Goal: Information Seeking & Learning: Learn about a topic

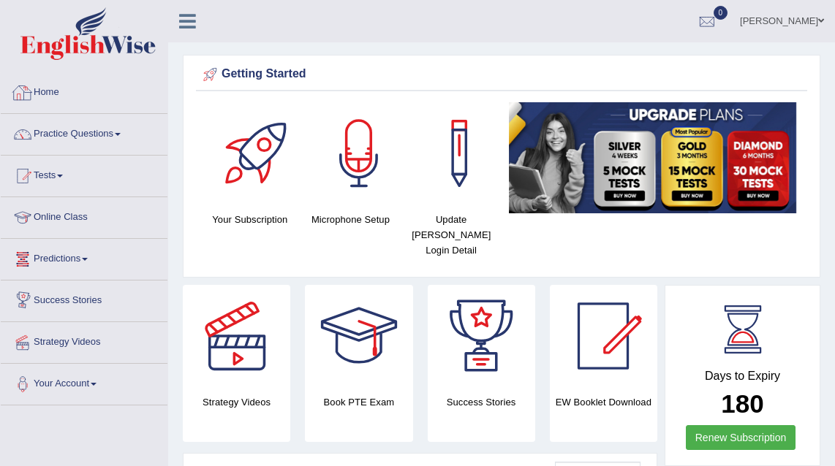
click at [62, 92] on link "Home" at bounding box center [84, 90] width 167 height 37
click at [50, 216] on link "Online Class" at bounding box center [84, 215] width 167 height 37
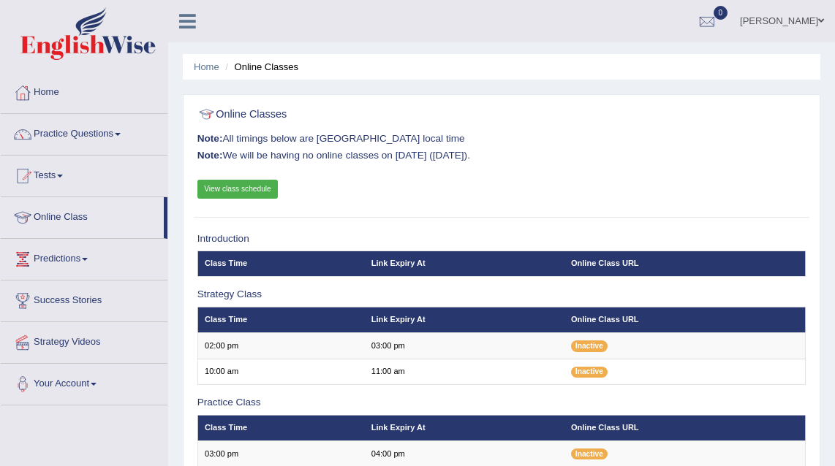
click at [247, 189] on link "View class schedule" at bounding box center [237, 189] width 81 height 19
click at [66, 132] on link "Practice Questions" at bounding box center [84, 132] width 167 height 37
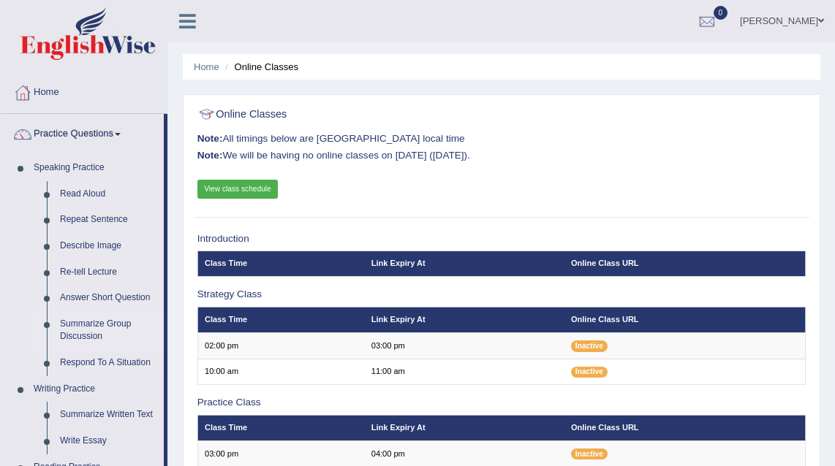
click at [110, 327] on link "Summarize Group Discussion" at bounding box center [108, 330] width 110 height 39
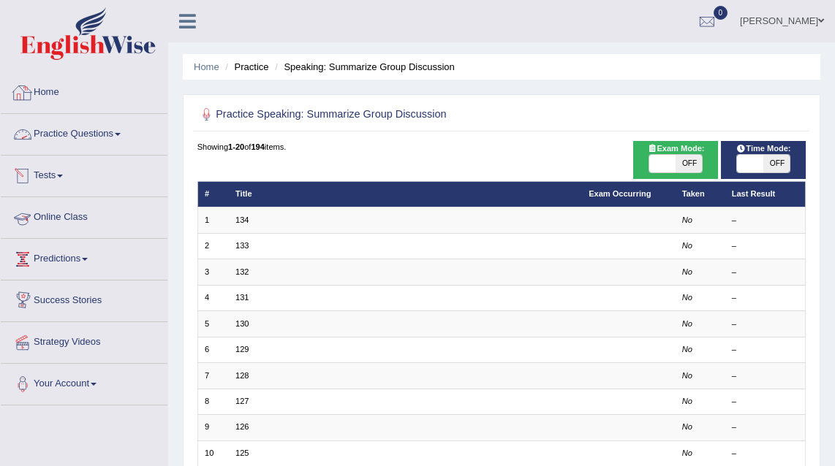
click at [90, 137] on link "Practice Questions" at bounding box center [84, 132] width 167 height 37
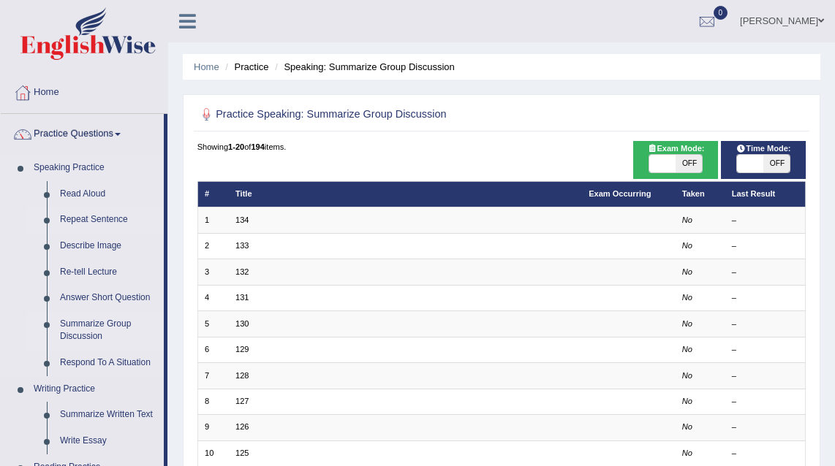
click at [88, 224] on link "Repeat Sentence" at bounding box center [108, 220] width 110 height 26
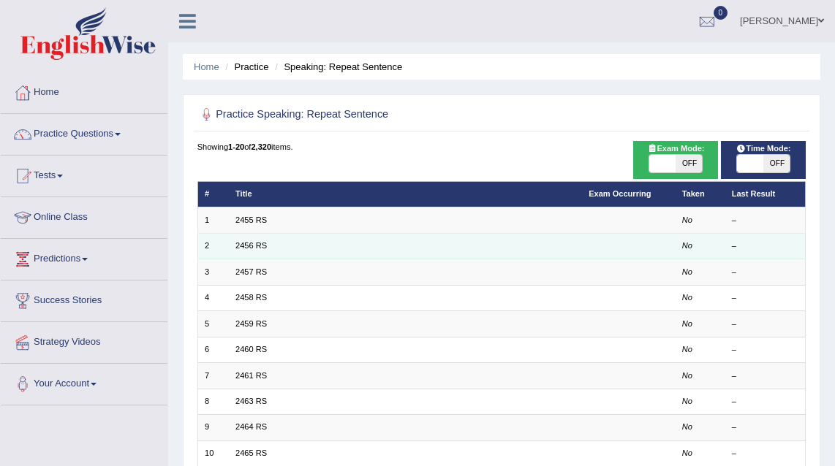
scroll to position [34, 0]
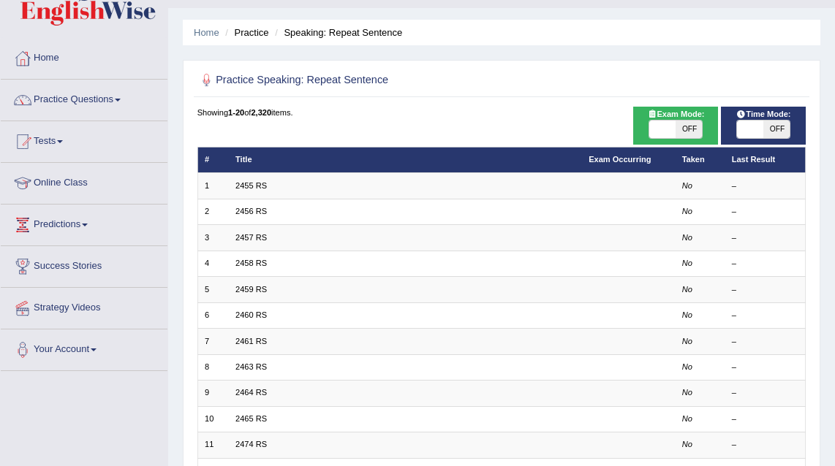
click at [784, 122] on span "OFF" at bounding box center [776, 130] width 26 height 18
checkbox input "true"
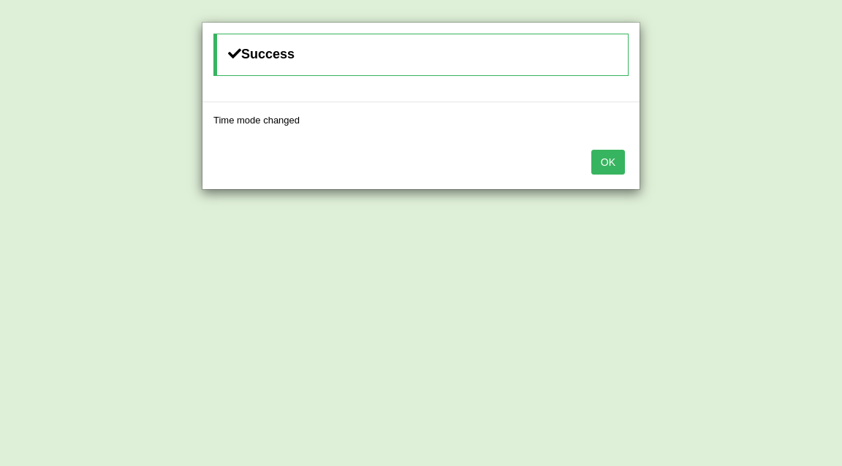
click at [612, 163] on button "OK" at bounding box center [608, 162] width 34 height 25
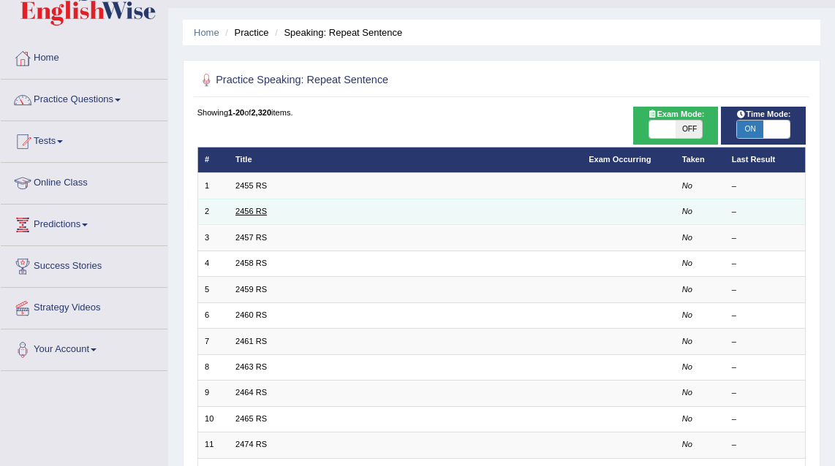
click at [261, 212] on link "2456 RS" at bounding box center [250, 211] width 31 height 9
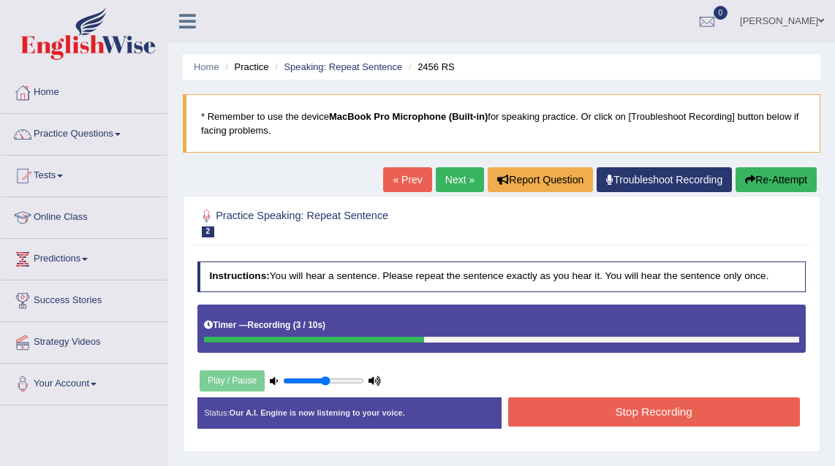
drag, startPoint x: 307, startPoint y: 381, endPoint x: 324, endPoint y: 382, distance: 16.9
click at [324, 382] on input "range" at bounding box center [323, 381] width 81 height 10
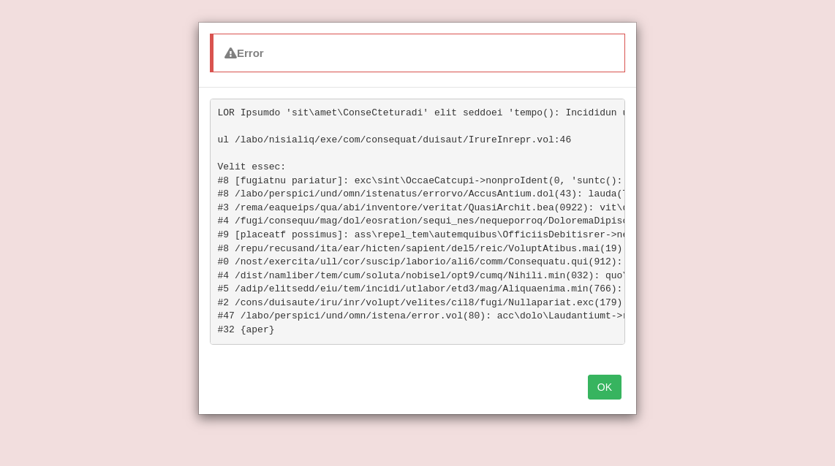
scroll to position [19, 0]
click at [608, 395] on button "OK" at bounding box center [605, 387] width 34 height 25
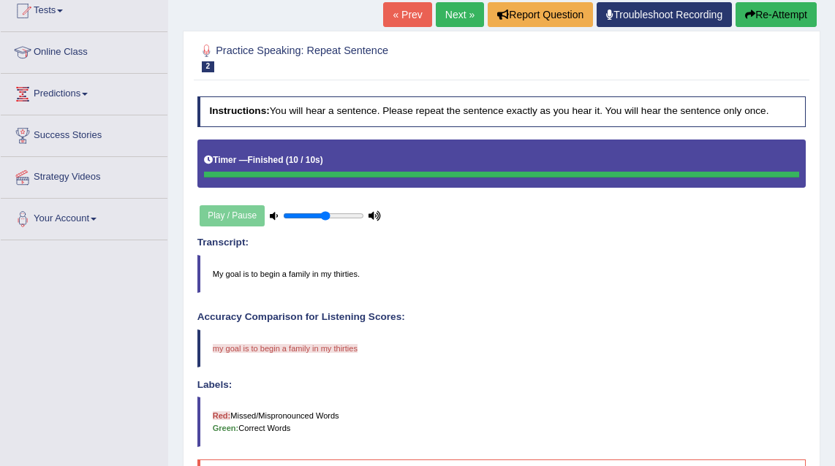
scroll to position [61, 0]
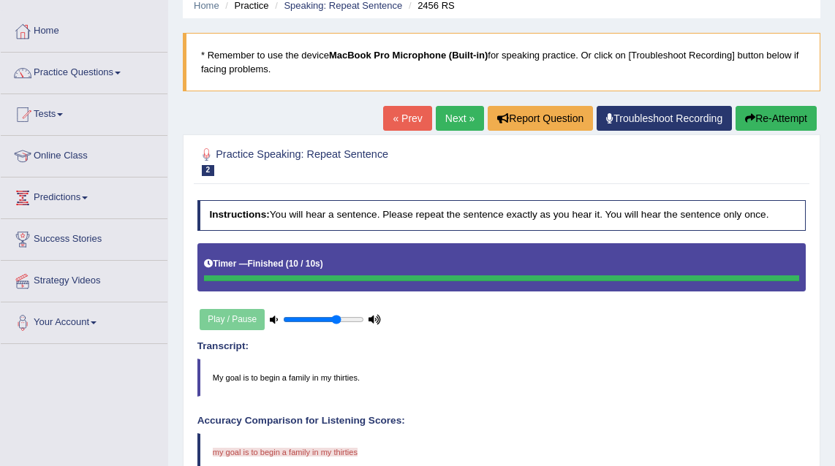
drag, startPoint x: 325, startPoint y: 317, endPoint x: 337, endPoint y: 317, distance: 11.7
type input "0.7"
click at [337, 317] on input "range" at bounding box center [323, 320] width 81 height 10
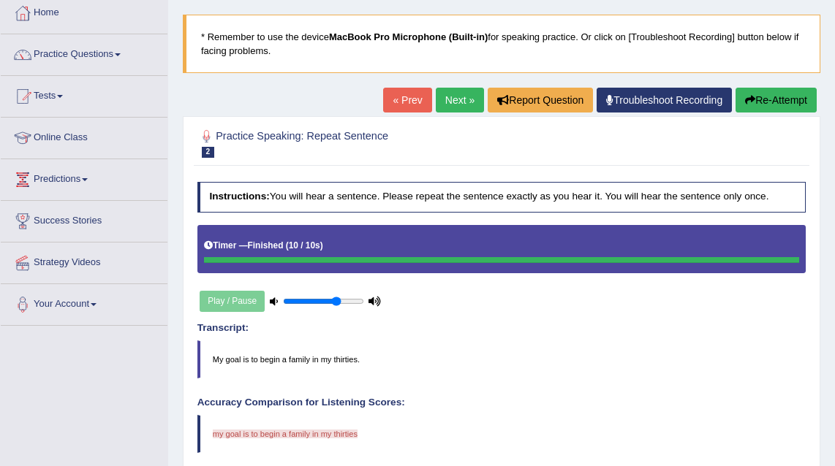
scroll to position [92, 0]
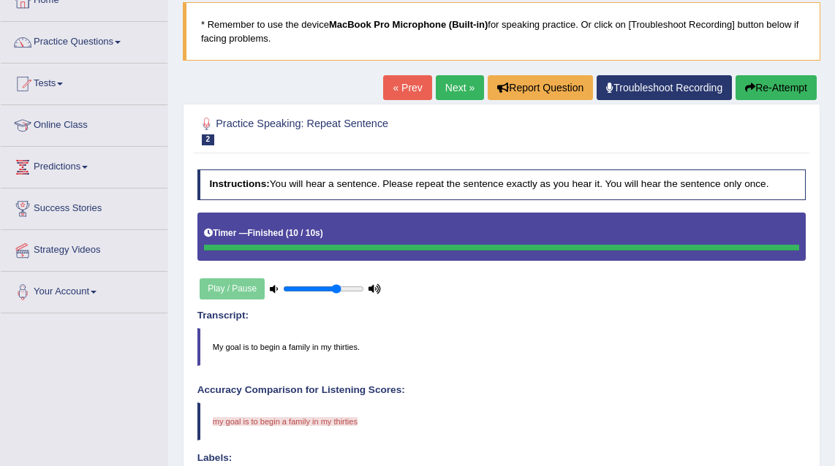
click at [441, 91] on link "Next »" at bounding box center [460, 87] width 48 height 25
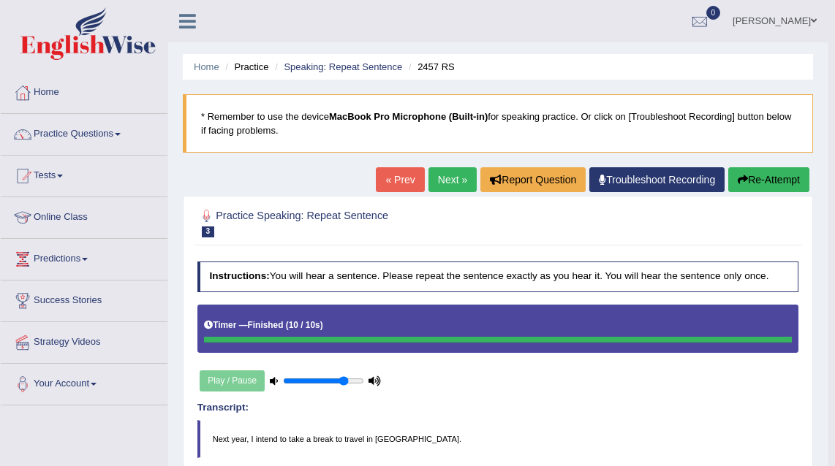
type input "0.8"
click at [344, 381] on input "range" at bounding box center [323, 381] width 81 height 10
click at [58, 91] on link "Home" at bounding box center [84, 90] width 167 height 37
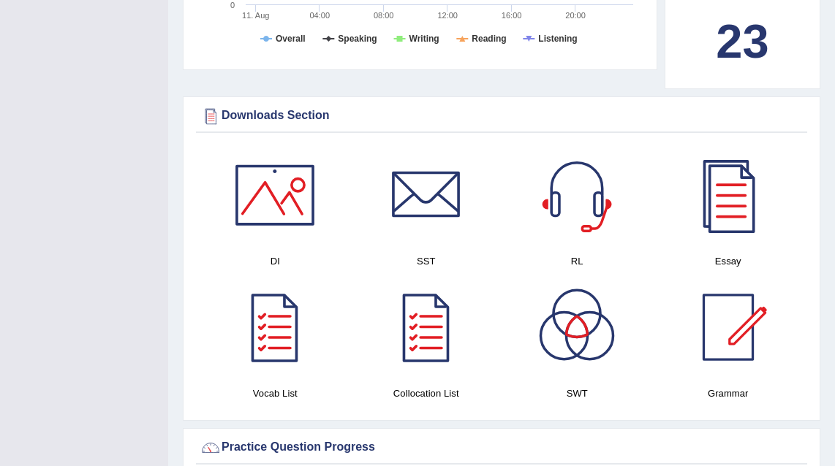
scroll to position [692, 0]
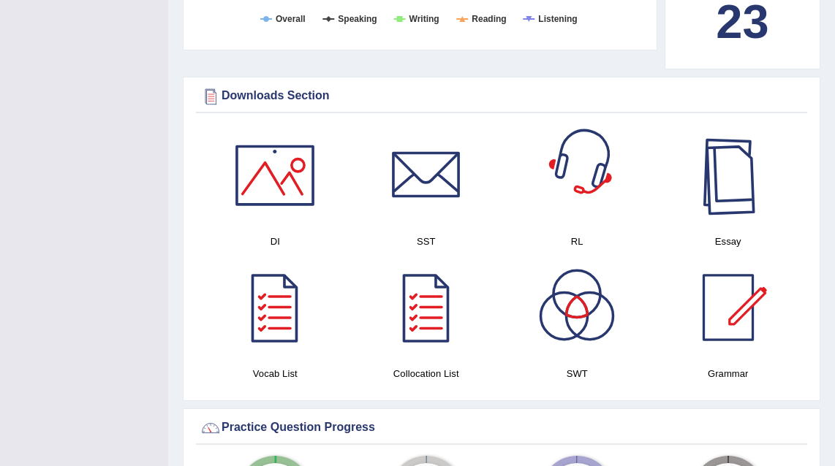
click at [750, 194] on div at bounding box center [728, 175] width 102 height 102
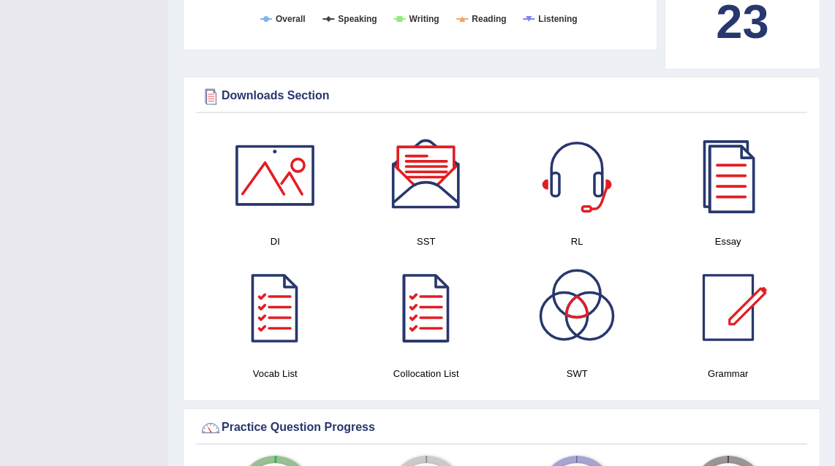
click at [566, 176] on div at bounding box center [577, 175] width 102 height 102
